Goal: Navigation & Orientation: Find specific page/section

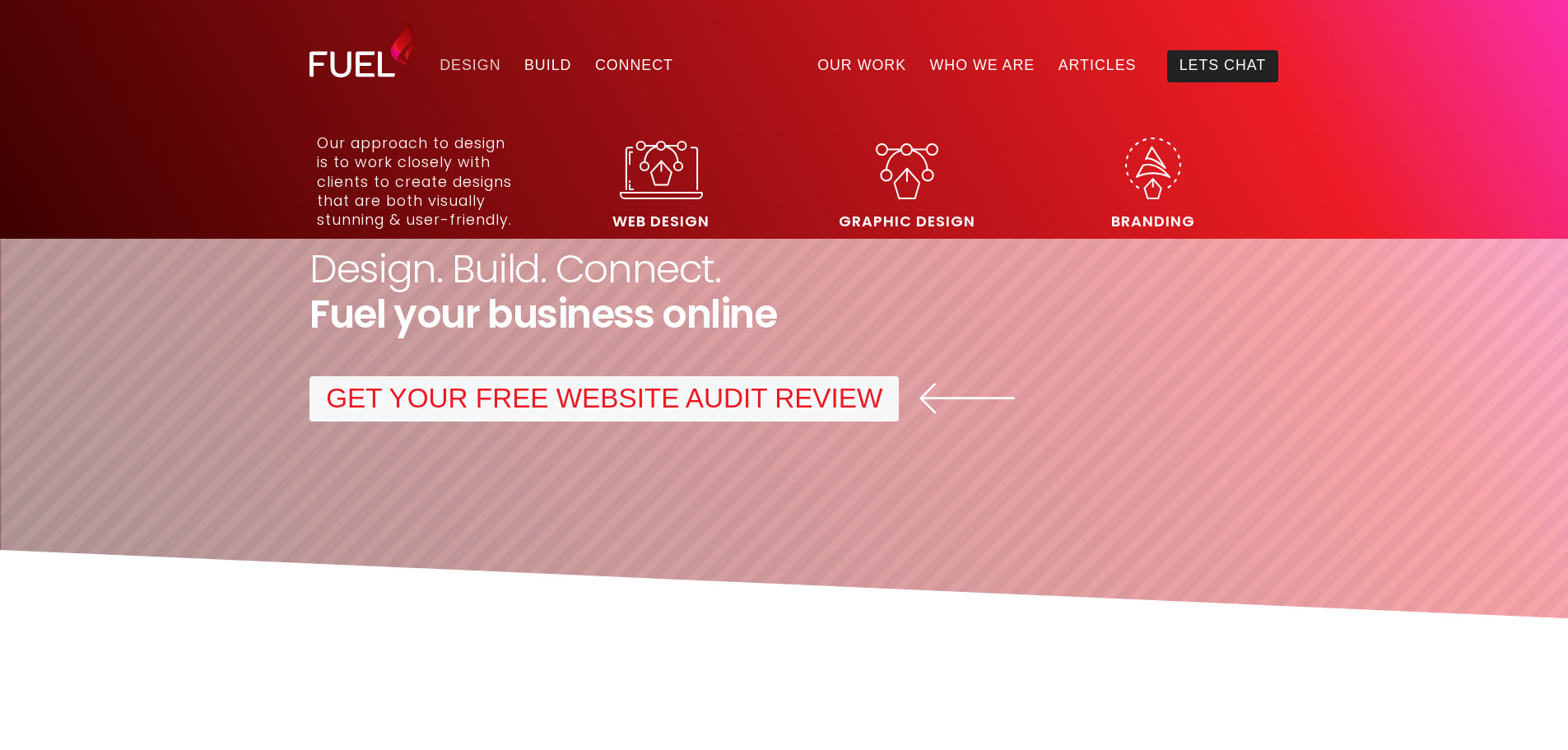
click at [428, 61] on link "Design" at bounding box center [471, 66] width 85 height 32
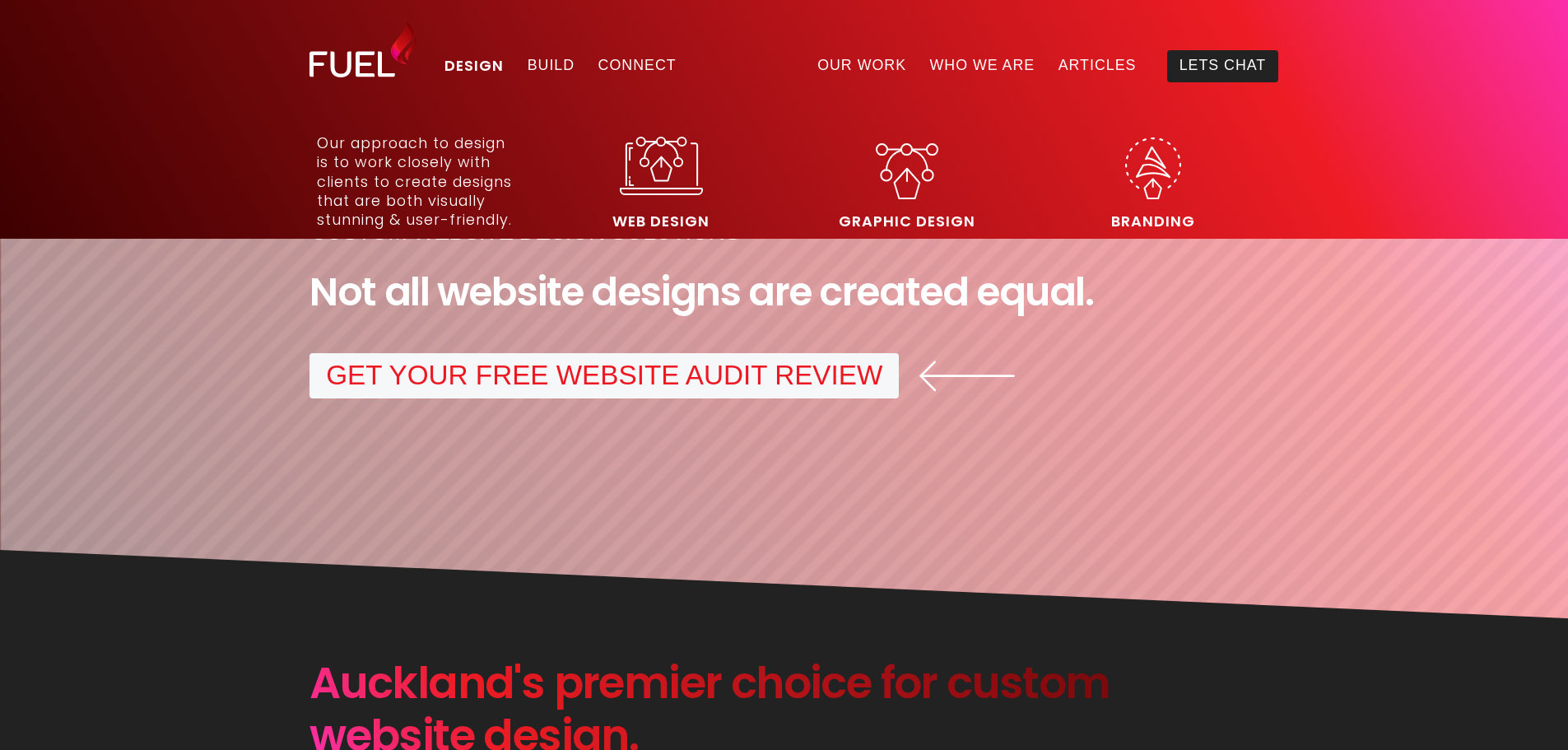
click at [678, 170] on img at bounding box center [661, 166] width 83 height 59
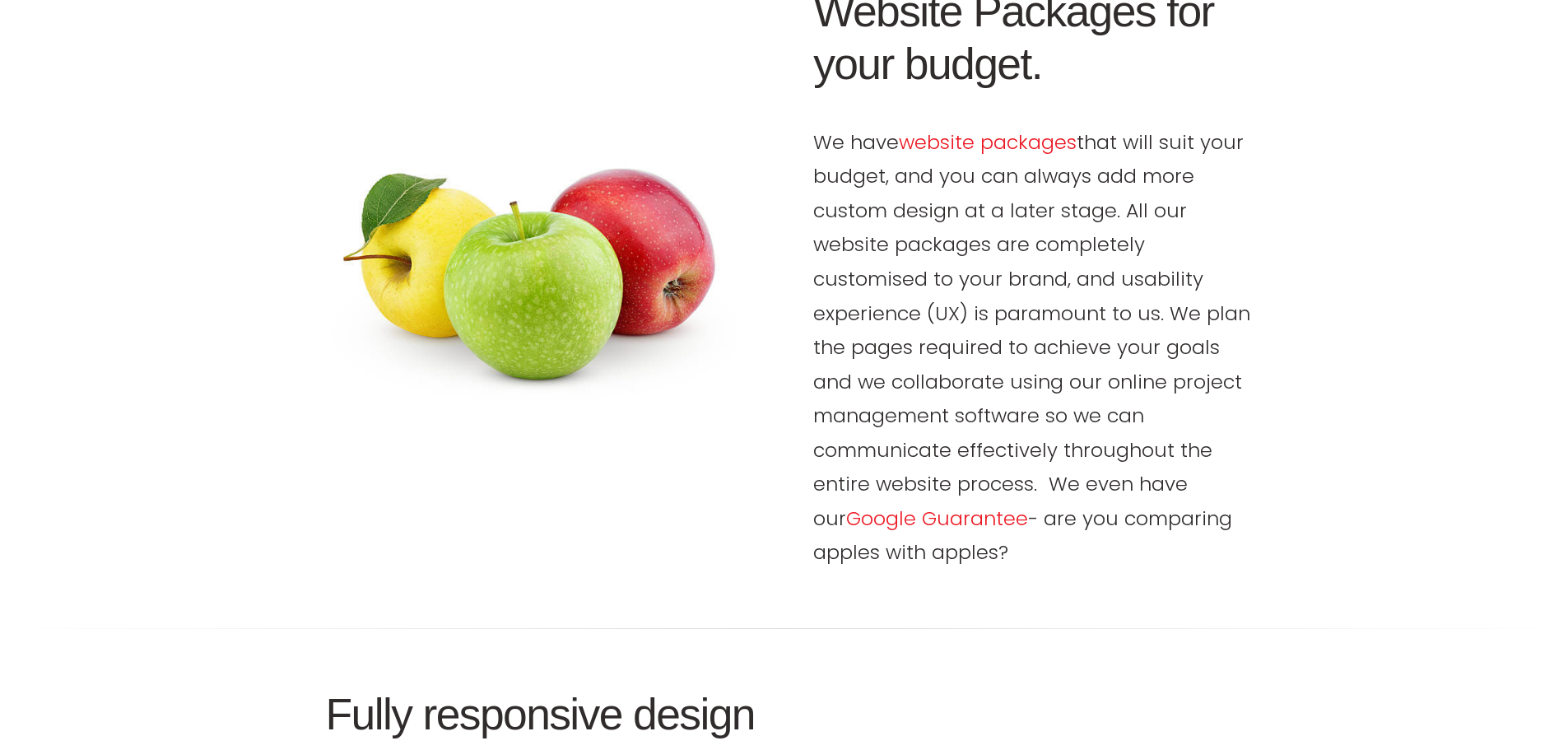
scroll to position [2470, 0]
